Goal: Transaction & Acquisition: Download file/media

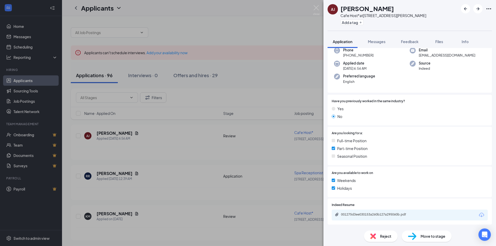
scroll to position [29, 0]
click at [478, 215] on icon "Download" at bounding box center [481, 215] width 6 height 6
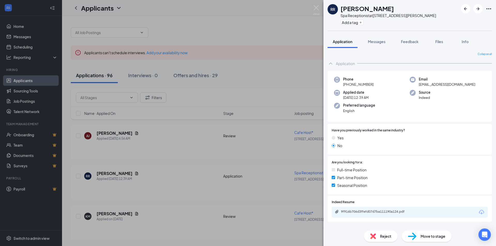
click at [483, 213] on icon "Download" at bounding box center [481, 212] width 6 height 6
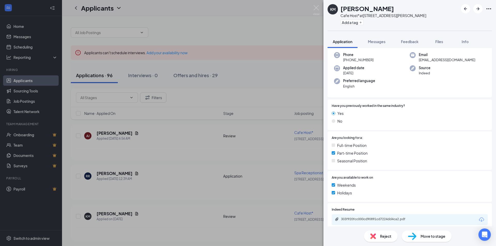
scroll to position [26, 0]
click at [478, 218] on icon "Download" at bounding box center [481, 218] width 6 height 6
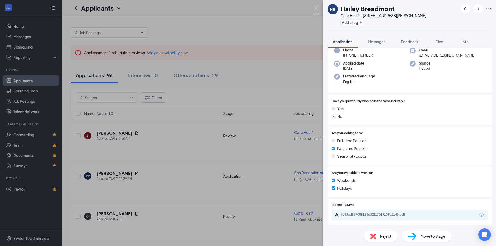
scroll to position [29, 0]
click at [478, 214] on icon "Download" at bounding box center [481, 215] width 6 height 6
